Goal: Information Seeking & Learning: Learn about a topic

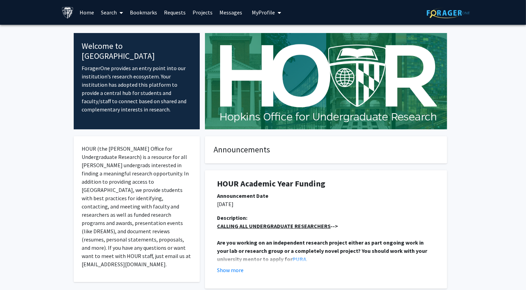
click at [107, 7] on link "Search" at bounding box center [112, 12] width 29 height 24
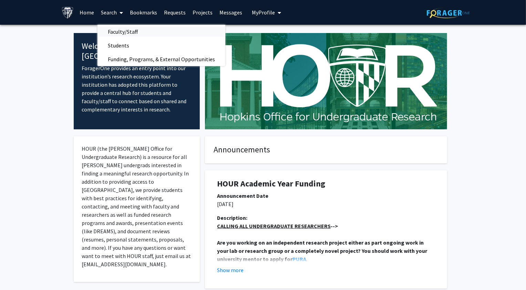
click at [115, 33] on span "Faculty/Staff" at bounding box center [123, 32] width 51 height 14
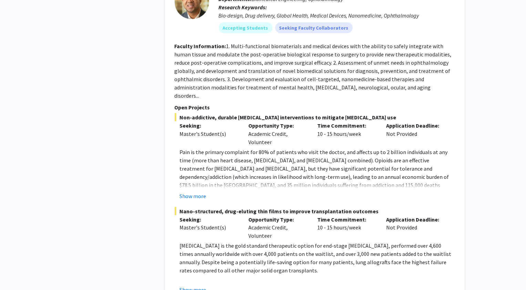
scroll to position [757, 0]
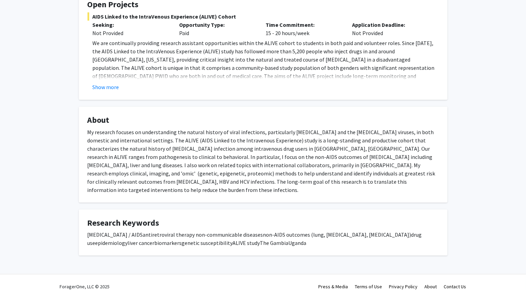
scroll to position [134, 0]
click at [100, 91] on fg-card "Open Projects AIDS Linked to the IntraVenous Experience (ALIVE) Cohort Seeking:…" at bounding box center [263, 45] width 369 height 109
click at [107, 88] on button "Show more" at bounding box center [106, 87] width 27 height 8
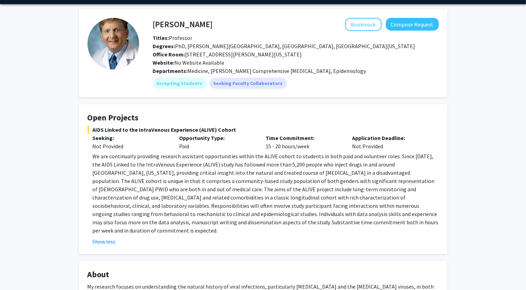
scroll to position [18, 0]
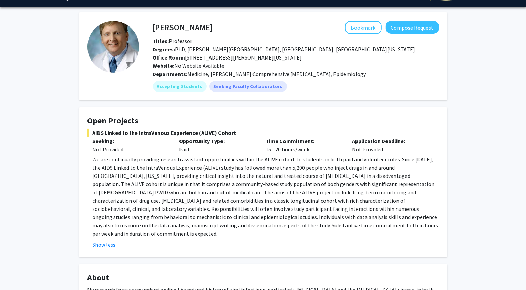
drag, startPoint x: 93, startPoint y: 131, endPoint x: 246, endPoint y: 130, distance: 152.6
click at [246, 131] on span "AIDS Linked to the IntraVenous Experience (ALIVE) Cohort" at bounding box center [263, 133] width 351 height 8
copy span "AIDS Linked to the IntraVenous Experience (ALIVE) Cohort"
click at [309, 222] on p "We are continually providing research assistant opportunities within the ALIVE …" at bounding box center [266, 196] width 346 height 83
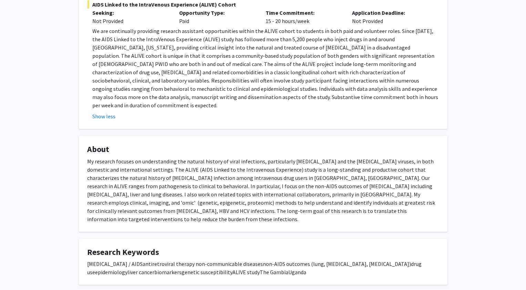
scroll to position [149, 0]
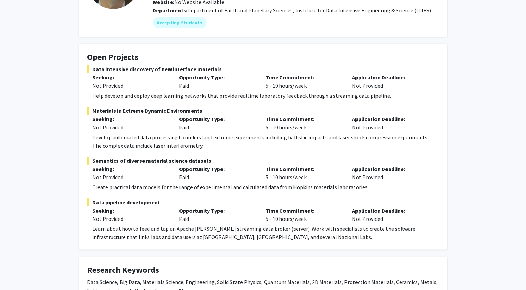
scroll to position [82, 0]
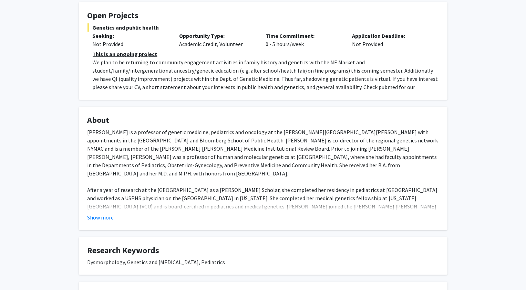
scroll to position [132, 0]
click at [106, 215] on button "Show more" at bounding box center [101, 217] width 27 height 8
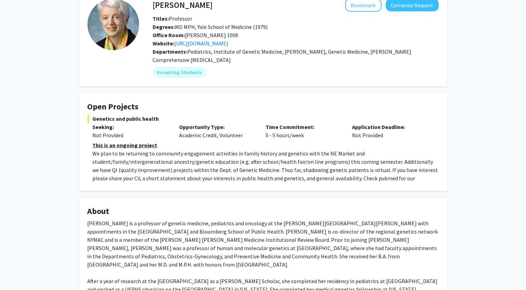
scroll to position [0, 0]
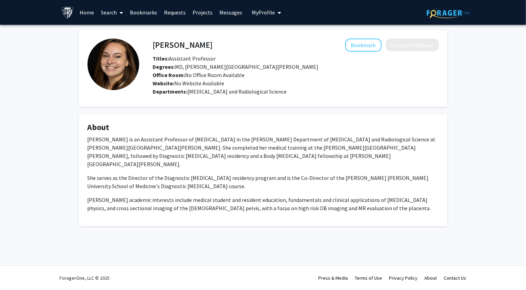
drag, startPoint x: 154, startPoint y: 45, endPoint x: 287, endPoint y: 64, distance: 134.7
click at [287, 64] on div "[PERSON_NAME] Bookmark Compose Request Titles: Assistant Professor [PERSON_NAME…" at bounding box center [296, 63] width 296 height 49
copy div "[PERSON_NAME] Bookmark Compose Request Titles: Assistant Professor Degrees: MD,…"
click at [367, 45] on button "Bookmark" at bounding box center [363, 45] width 37 height 13
click at [377, 89] on div "Departments: Radiology and Radiological Science" at bounding box center [296, 92] width 286 height 8
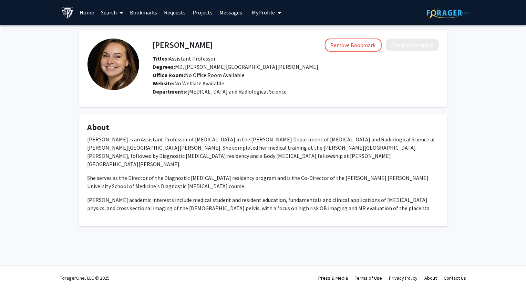
click at [139, 13] on link "Bookmarks" at bounding box center [143, 12] width 34 height 24
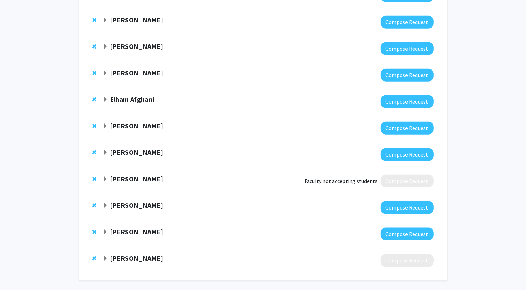
scroll to position [571, 0]
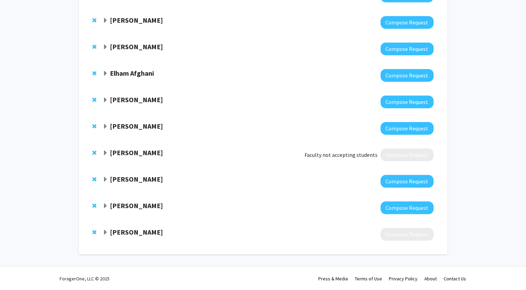
click at [149, 207] on strong "Jeffrey Tornheim" at bounding box center [136, 206] width 53 height 9
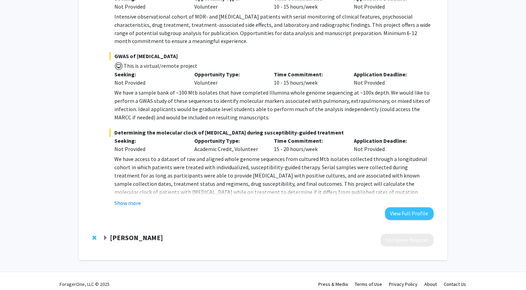
scroll to position [923, 0]
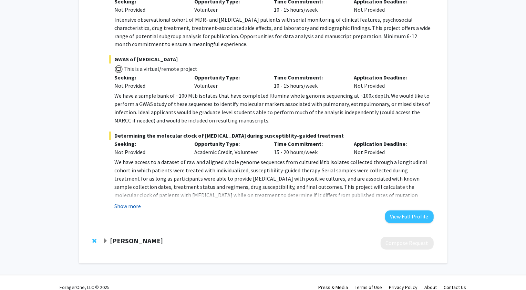
click at [136, 204] on button "Show more" at bounding box center [127, 207] width 27 height 8
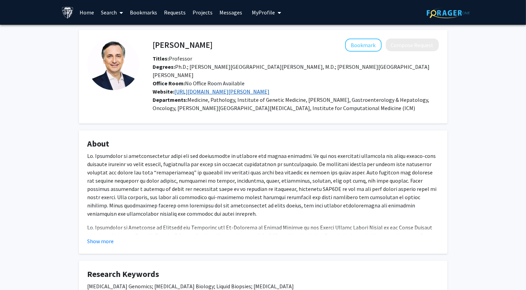
click at [270, 88] on link "[URL][DOMAIN_NAME][PERSON_NAME]" at bounding box center [222, 91] width 95 height 7
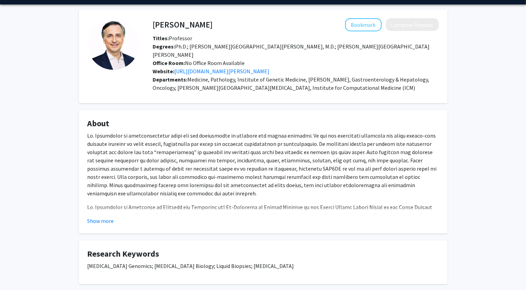
scroll to position [22, 0]
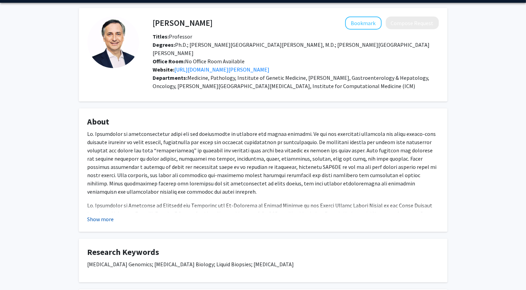
click at [104, 215] on button "Show more" at bounding box center [101, 219] width 27 height 8
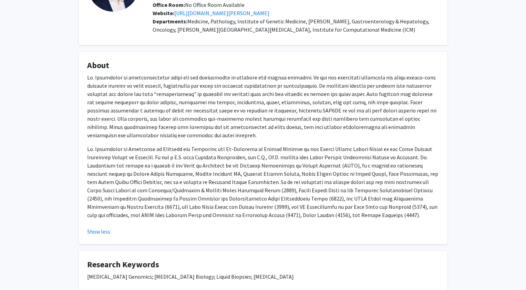
scroll to position [84, 0]
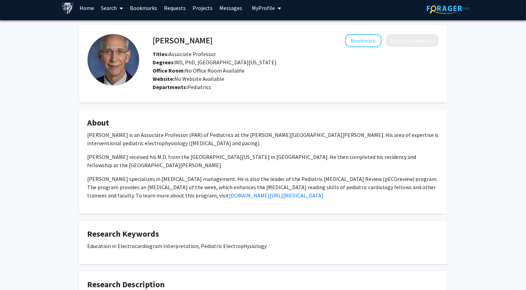
scroll to position [3, 0]
